Goal: Find contact information

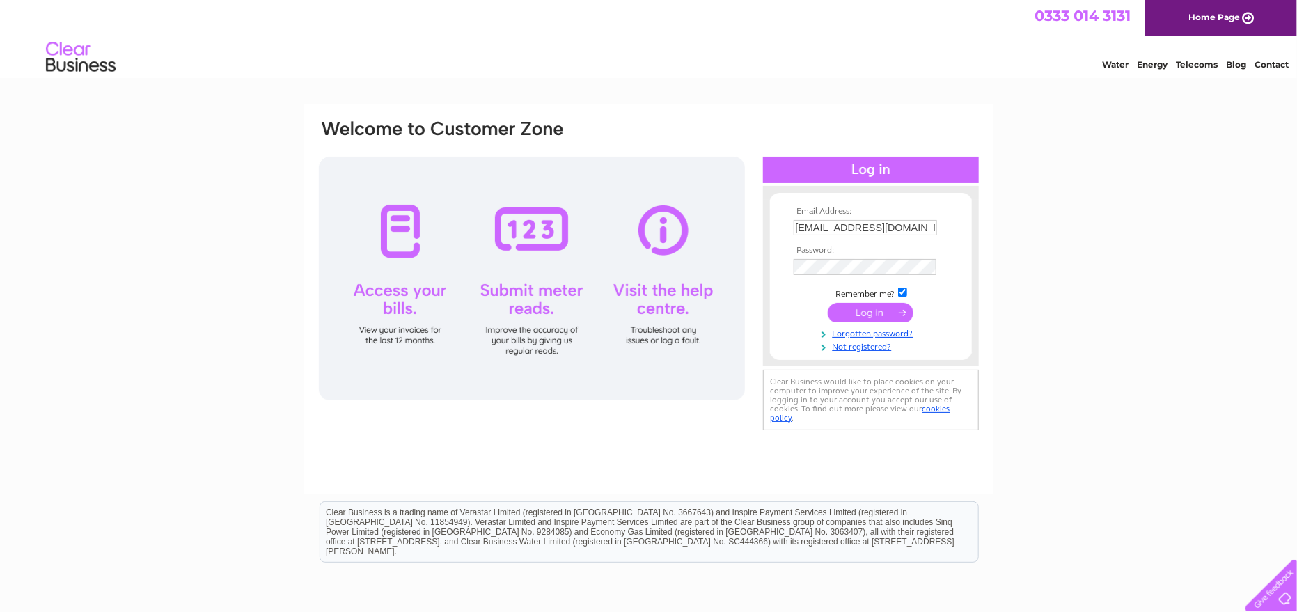
click at [886, 311] on input "submit" at bounding box center [871, 312] width 86 height 19
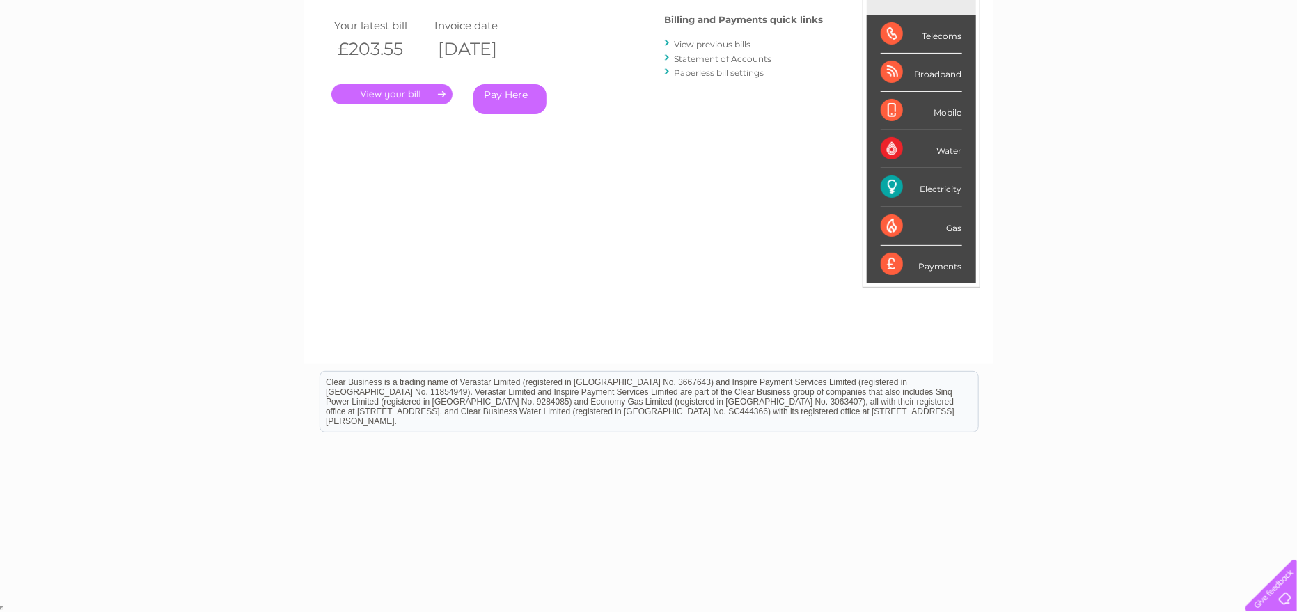
drag, startPoint x: 642, startPoint y: 451, endPoint x: 643, endPoint y: 439, distance: 11.9
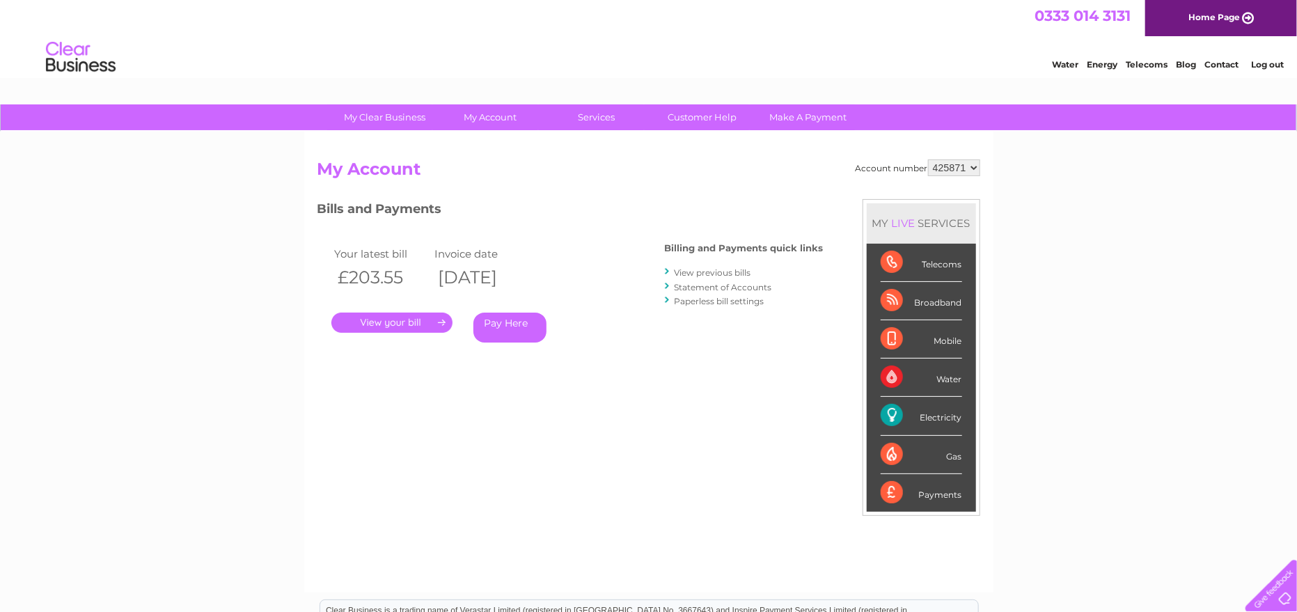
click at [1224, 66] on link "Contact" at bounding box center [1221, 64] width 34 height 10
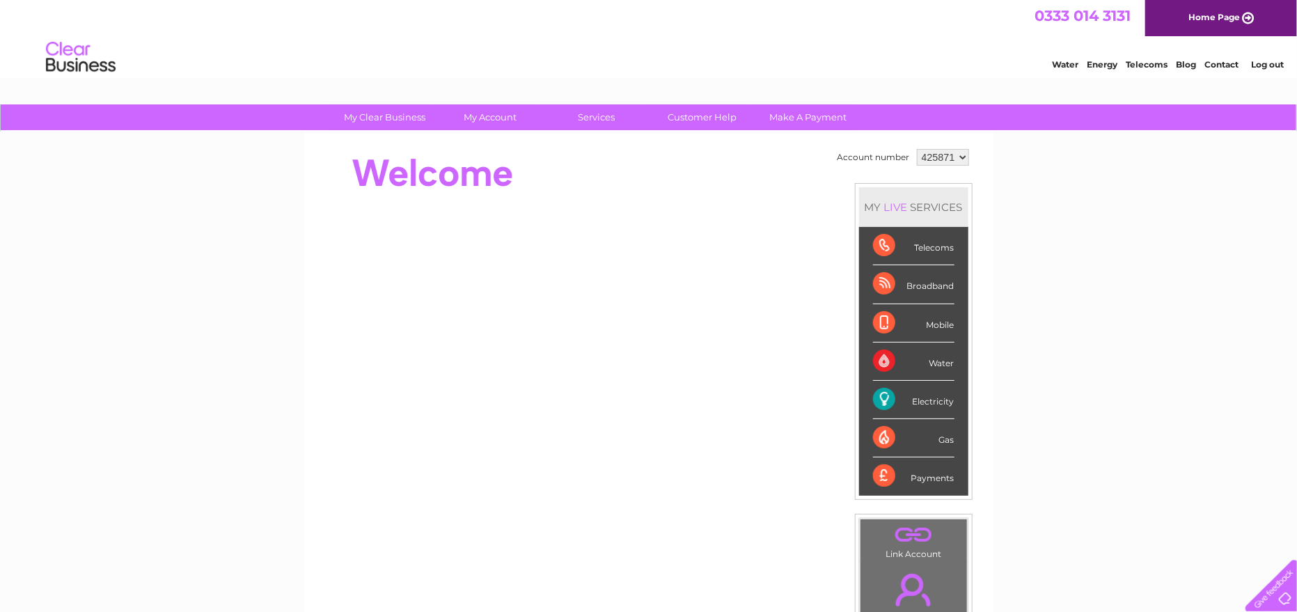
click at [1216, 67] on link "Contact" at bounding box center [1221, 64] width 34 height 10
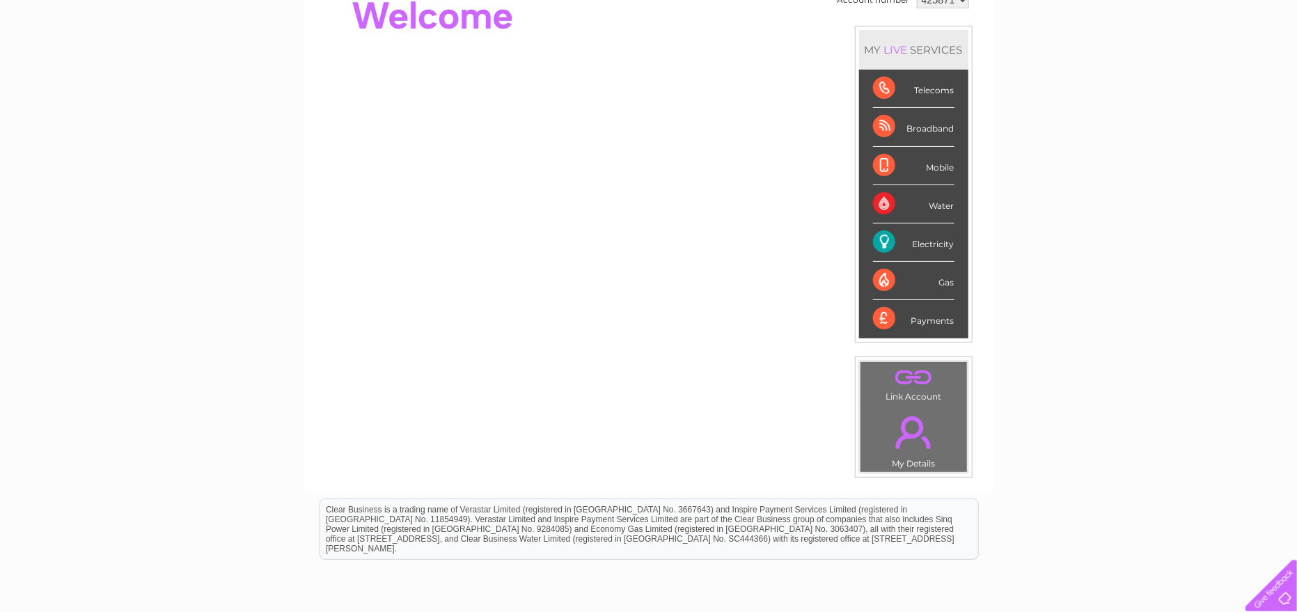
scroll to position [136, 0]
